Goal: Transaction & Acquisition: Purchase product/service

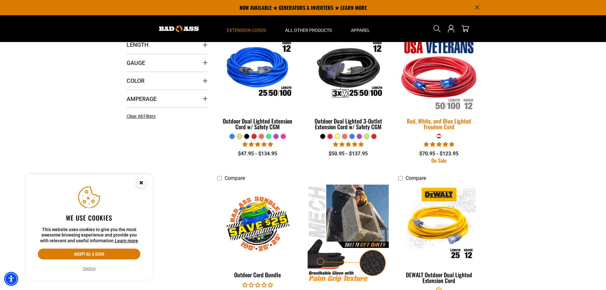
scroll to position [159, 0]
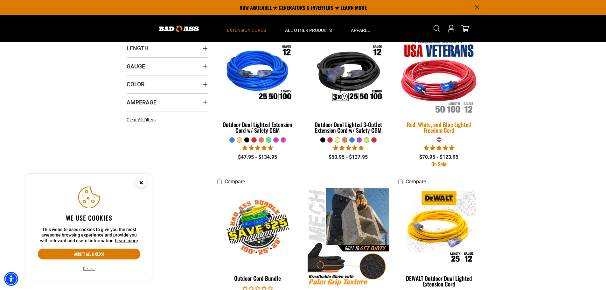
click at [438, 127] on div "Red, White, and Blue Lighted Freedom Cord" at bounding box center [438, 127] width 81 height 11
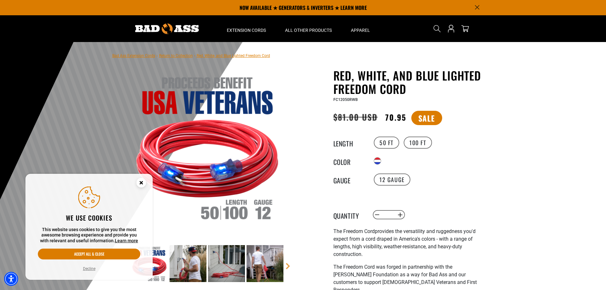
click at [539, 109] on div at bounding box center [303, 198] width 606 height 312
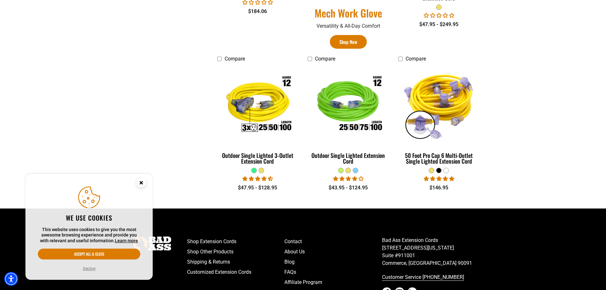
scroll to position [445, 0]
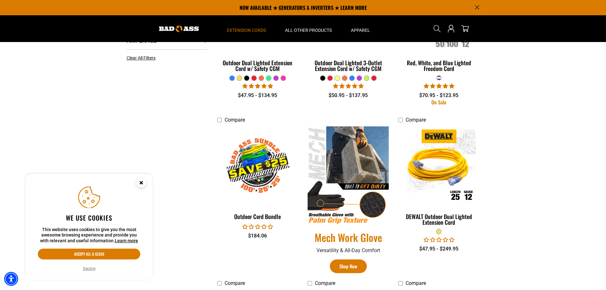
scroll to position [0, 0]
